Goal: Information Seeking & Learning: Learn about a topic

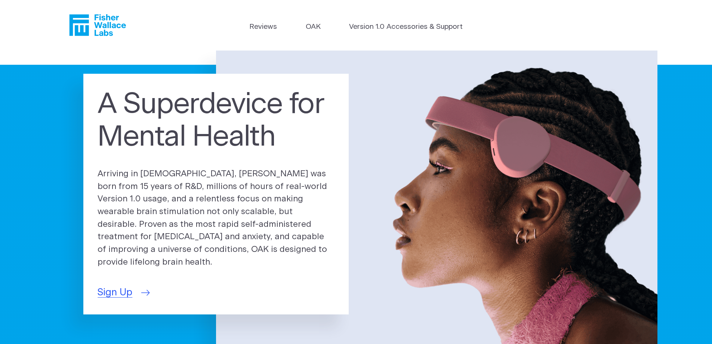
click at [132, 286] on span "Sign Up" at bounding box center [115, 292] width 35 height 15
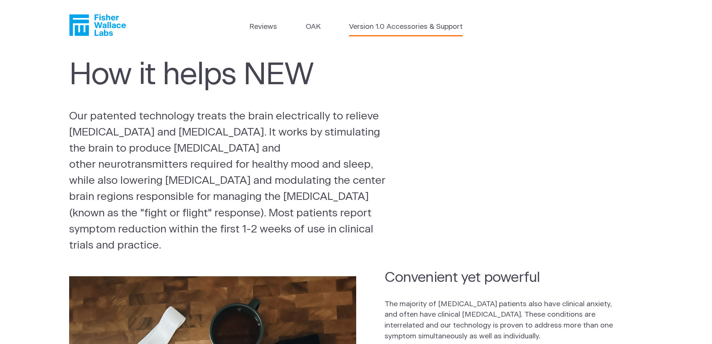
click at [413, 30] on link "Version 1.0 Accessories & Support" at bounding box center [406, 27] width 114 height 11
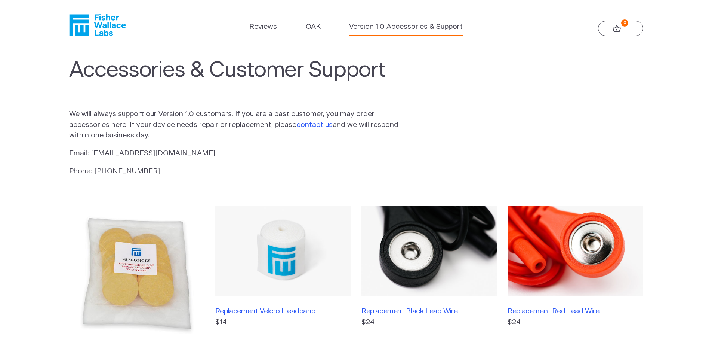
click at [82, 22] on icon "Fisher Wallace" at bounding box center [78, 25] width 19 height 21
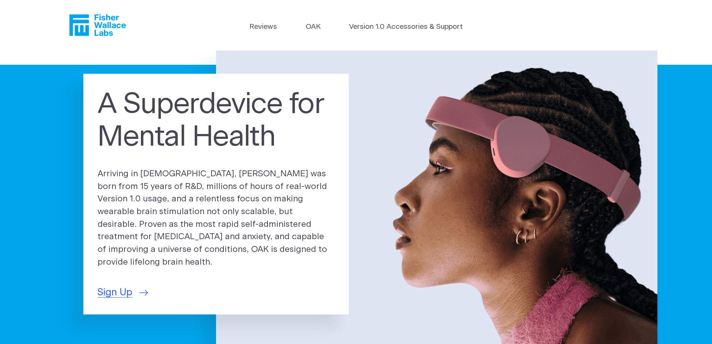
drag, startPoint x: 397, startPoint y: 14, endPoint x: 396, endPoint y: 20, distance: 5.7
click at [397, 15] on header "Reviews OAK Version 1.0 Accessories & Support" at bounding box center [356, 25] width 712 height 50
click at [398, 23] on link "Version 1.0 Accessories & Support" at bounding box center [406, 27] width 114 height 11
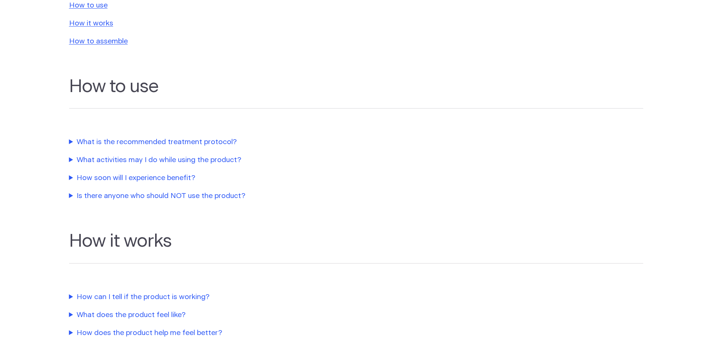
scroll to position [187, 0]
click at [220, 159] on summary "What activities may I do while using the product?" at bounding box center [239, 159] width 340 height 11
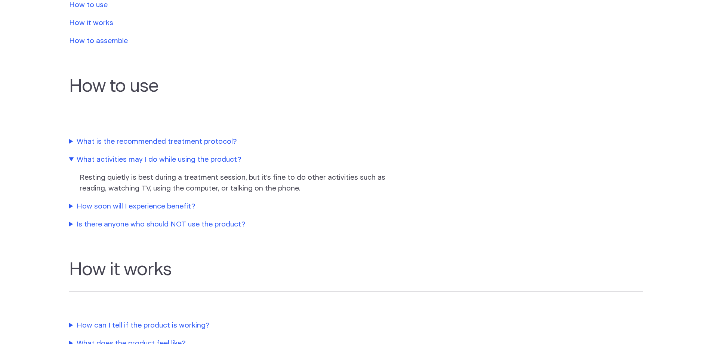
click at [69, 154] on summary "What activities may I do while using the product?" at bounding box center [239, 159] width 340 height 11
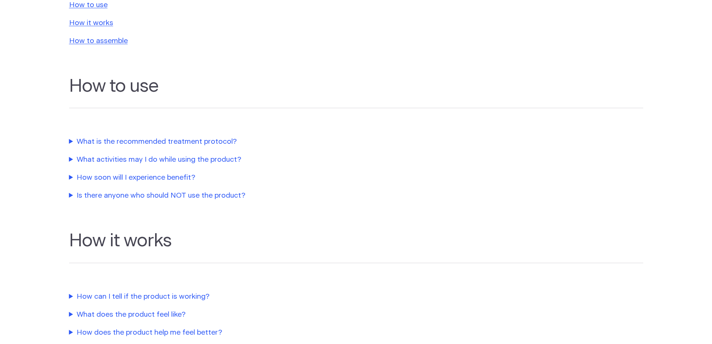
click at [201, 138] on summary "What is the recommended treatment protocol?" at bounding box center [239, 141] width 340 height 11
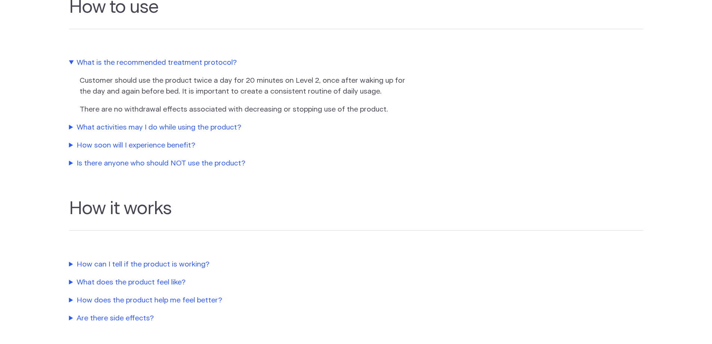
scroll to position [299, 0]
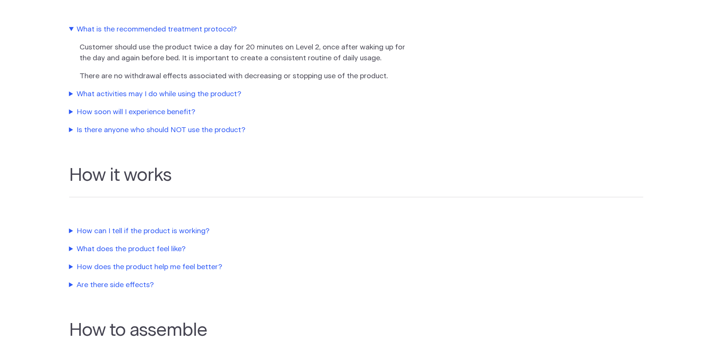
click at [203, 130] on summary "Is there anyone who should NOT use the product?" at bounding box center [239, 130] width 340 height 11
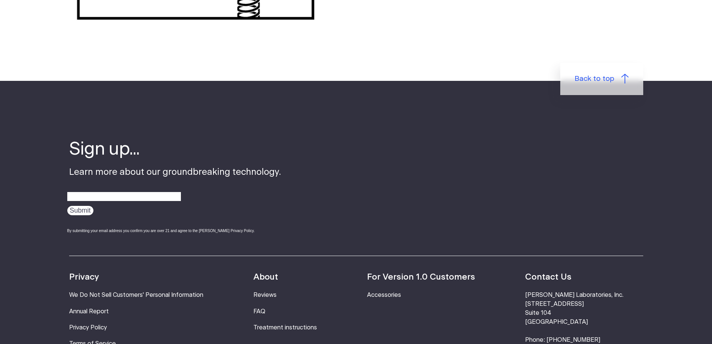
scroll to position [1308, 0]
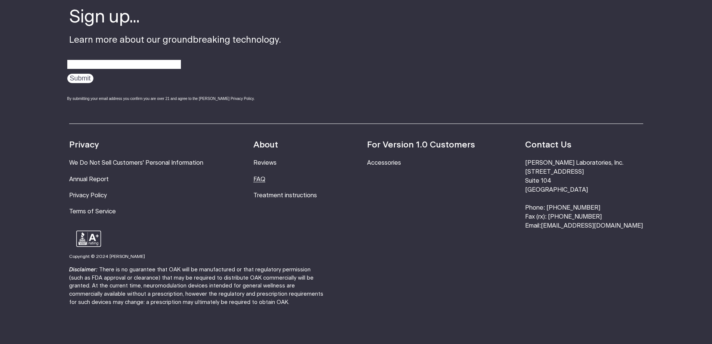
click at [265, 182] on link "FAQ" at bounding box center [259, 179] width 12 height 6
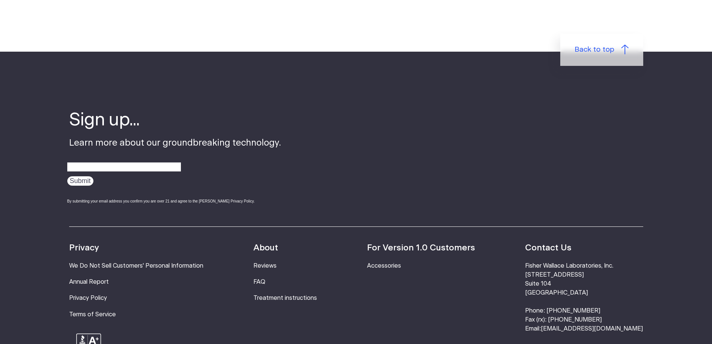
scroll to position [1114, 0]
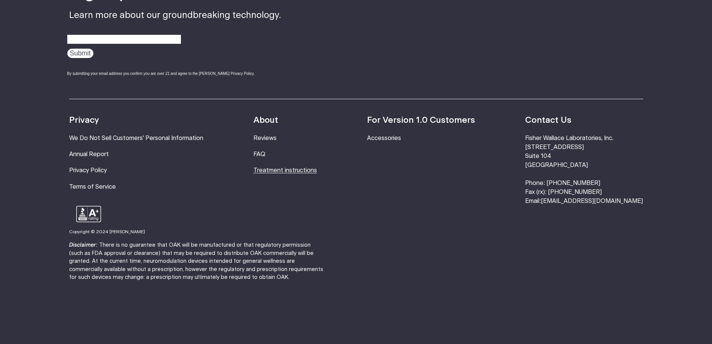
click at [317, 167] on link "Treatment instructions" at bounding box center [285, 170] width 64 height 6
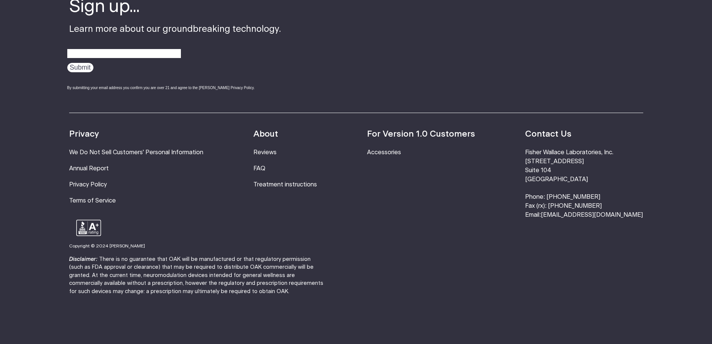
scroll to position [2461, 0]
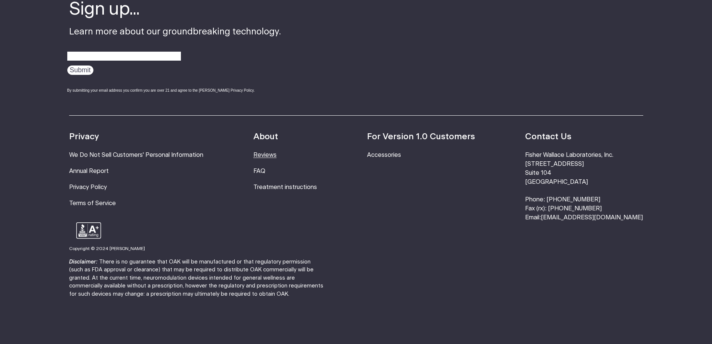
click at [277, 158] on link "Reviews" at bounding box center [264, 155] width 23 height 6
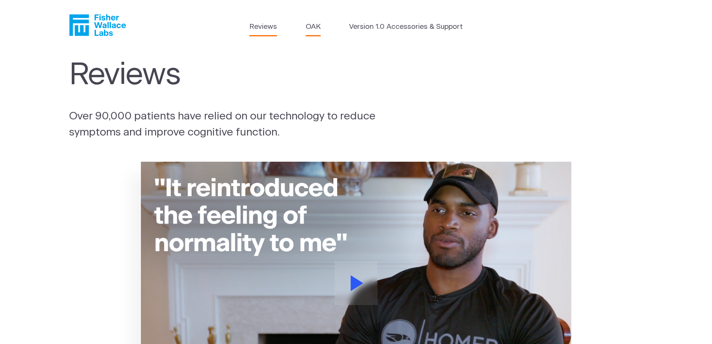
click at [308, 25] on link "OAK" at bounding box center [313, 27] width 15 height 11
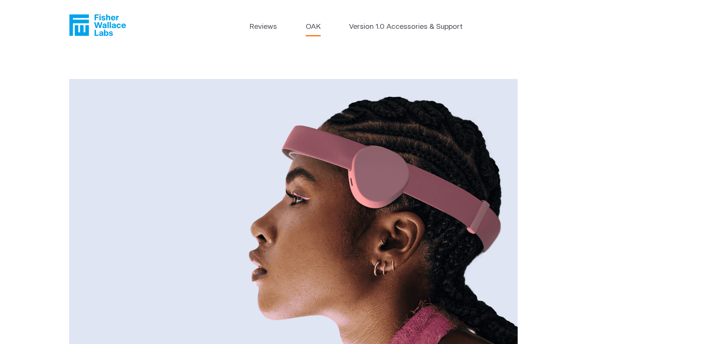
click at [116, 34] on icon "Fisher Wallace" at bounding box center [97, 25] width 57 height 22
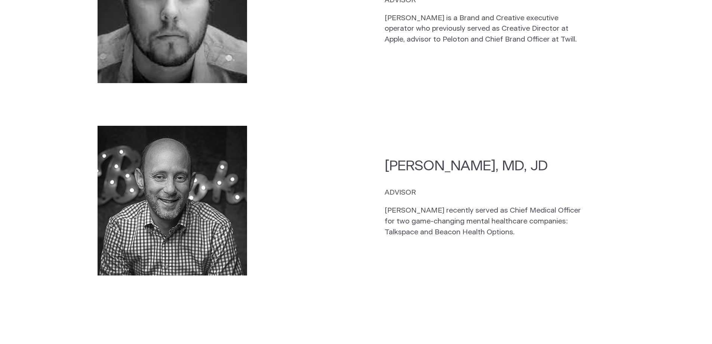
scroll to position [2317, 0]
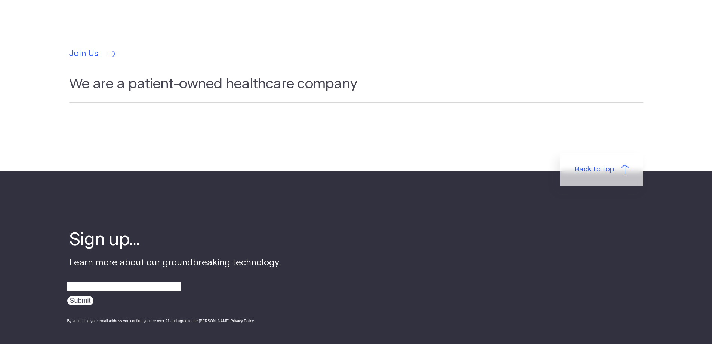
click at [88, 47] on span "Join Us" at bounding box center [83, 53] width 29 height 13
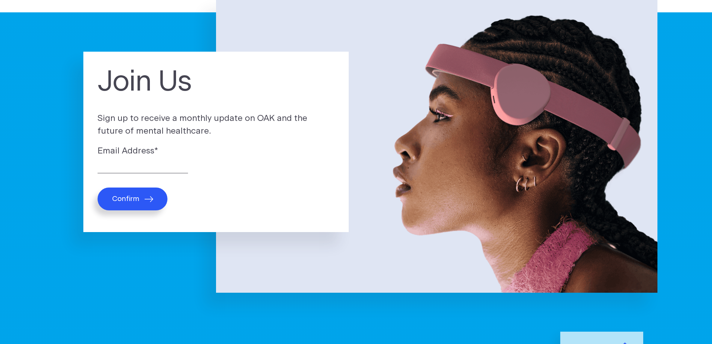
scroll to position [224, 0]
